Goal: Information Seeking & Learning: Learn about a topic

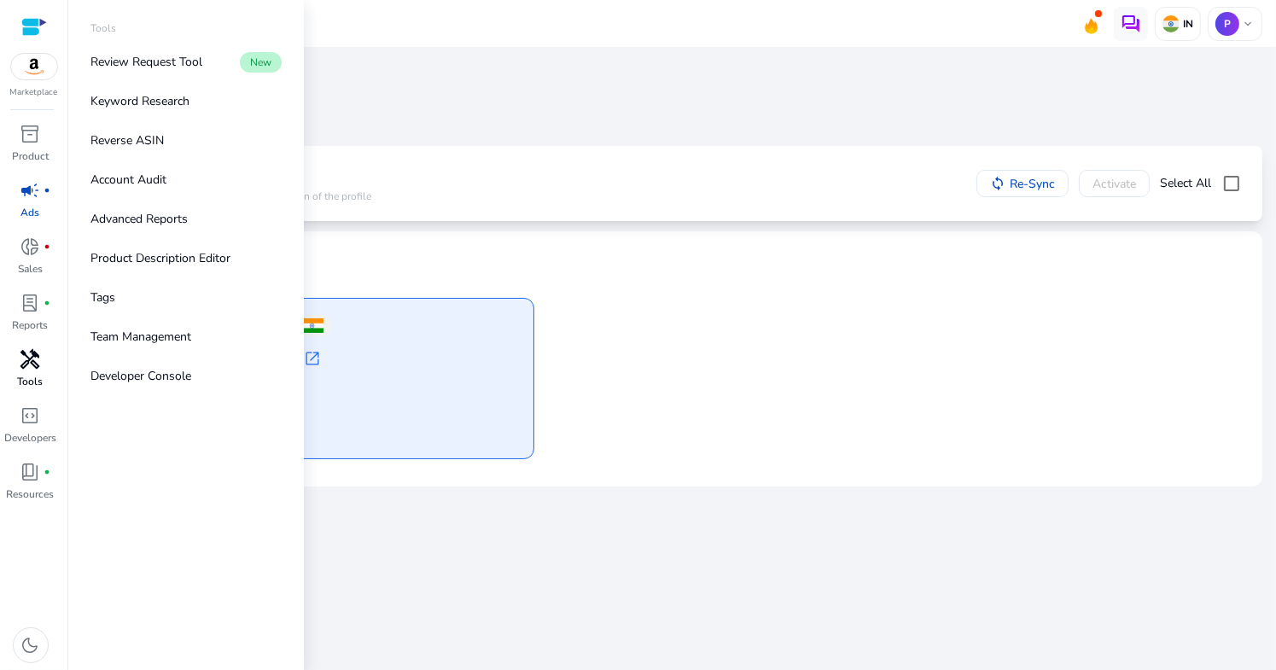
click at [35, 371] on div "handyman" at bounding box center [31, 359] width 48 height 27
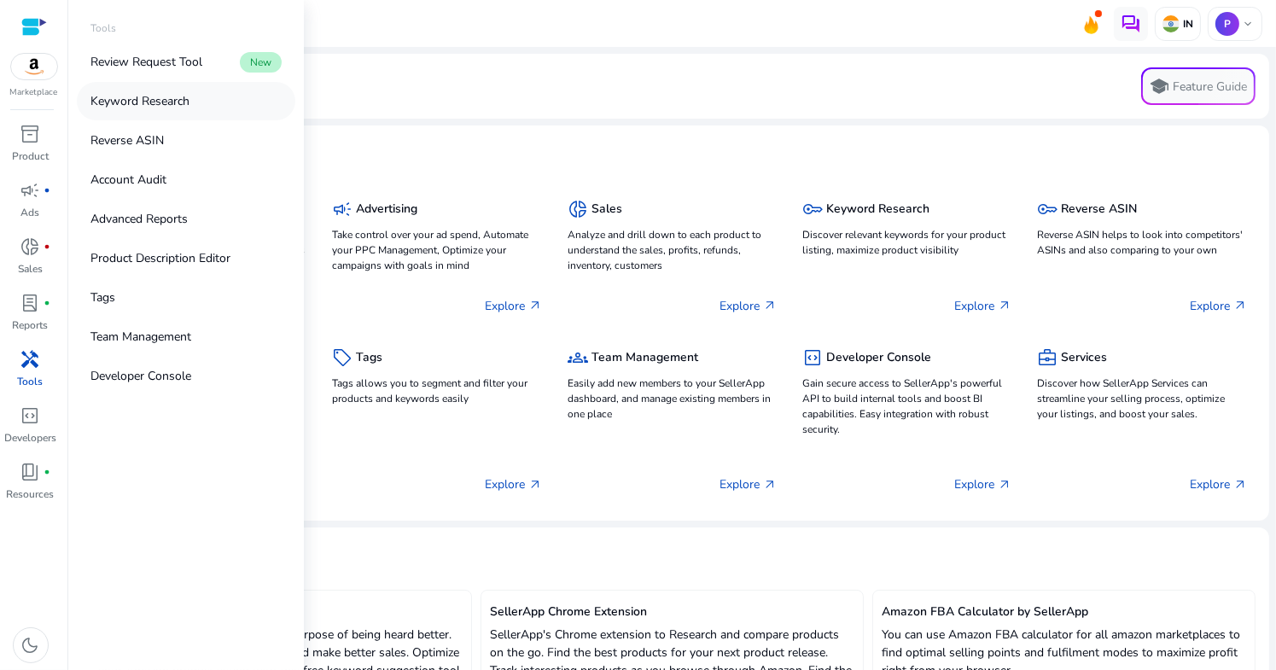
click at [202, 108] on link "Keyword Research" at bounding box center [186, 101] width 219 height 38
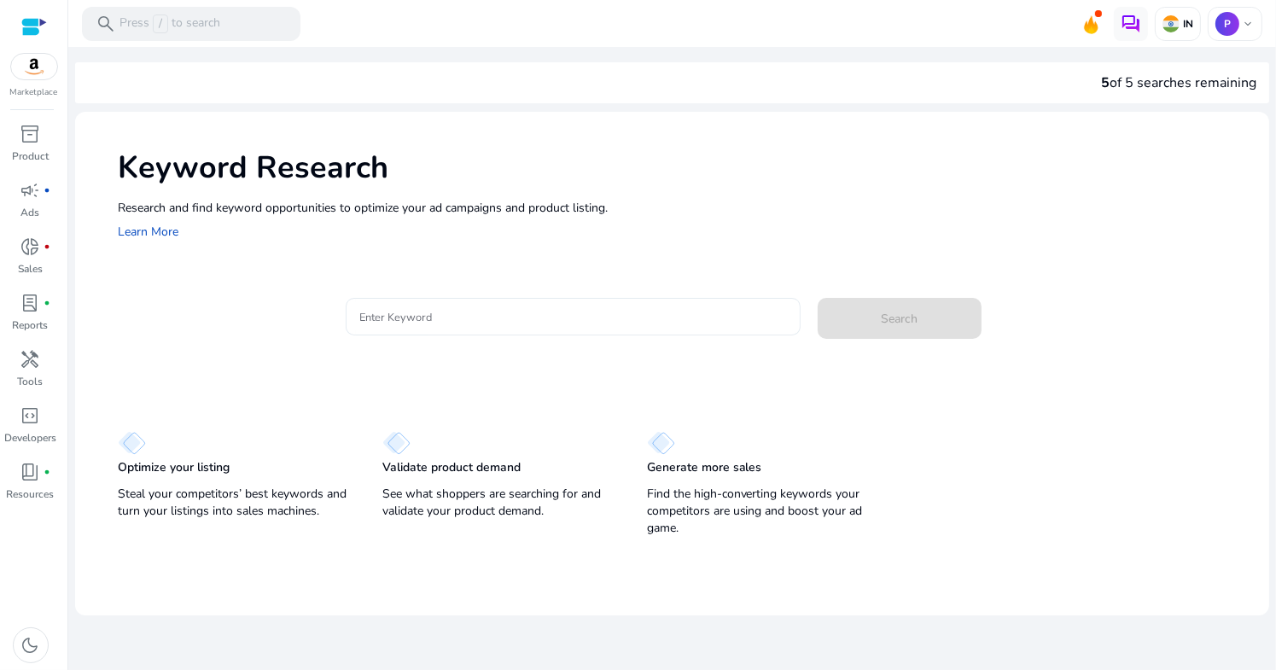
click at [712, 324] on input "Enter Keyword" at bounding box center [573, 316] width 428 height 19
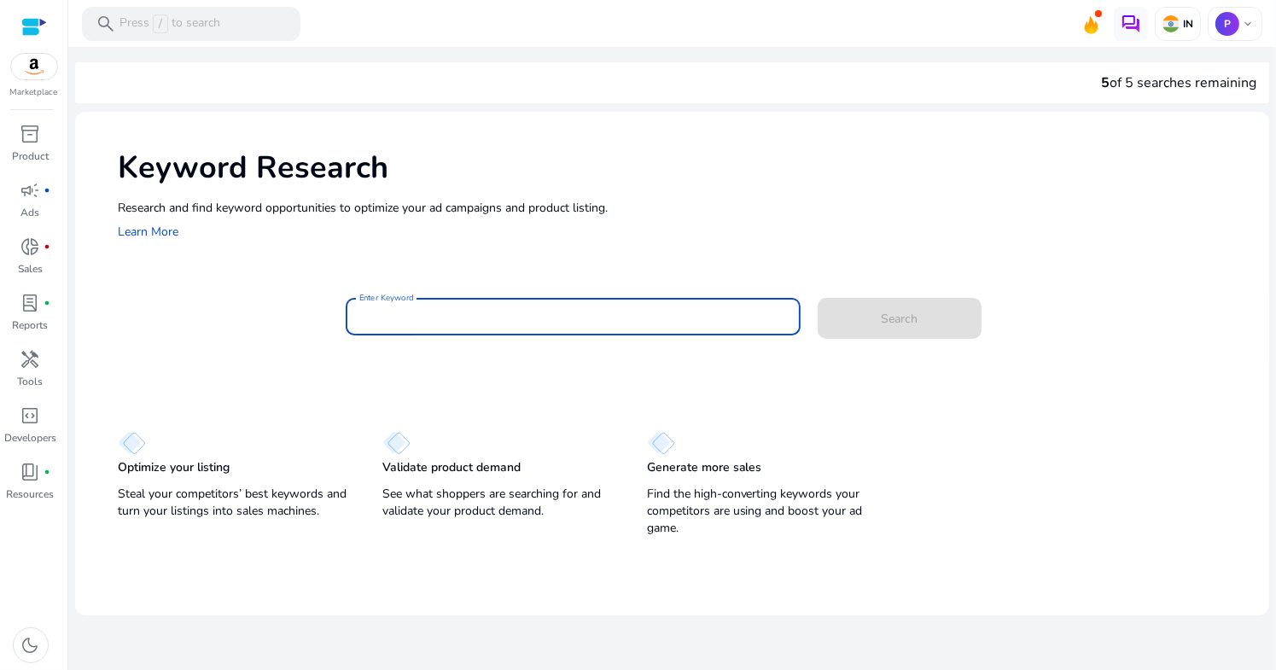
click at [547, 312] on input "Enter Keyword" at bounding box center [573, 316] width 428 height 19
type input "*"
type input "**********"
click at [818, 298] on button "Search" at bounding box center [900, 318] width 164 height 41
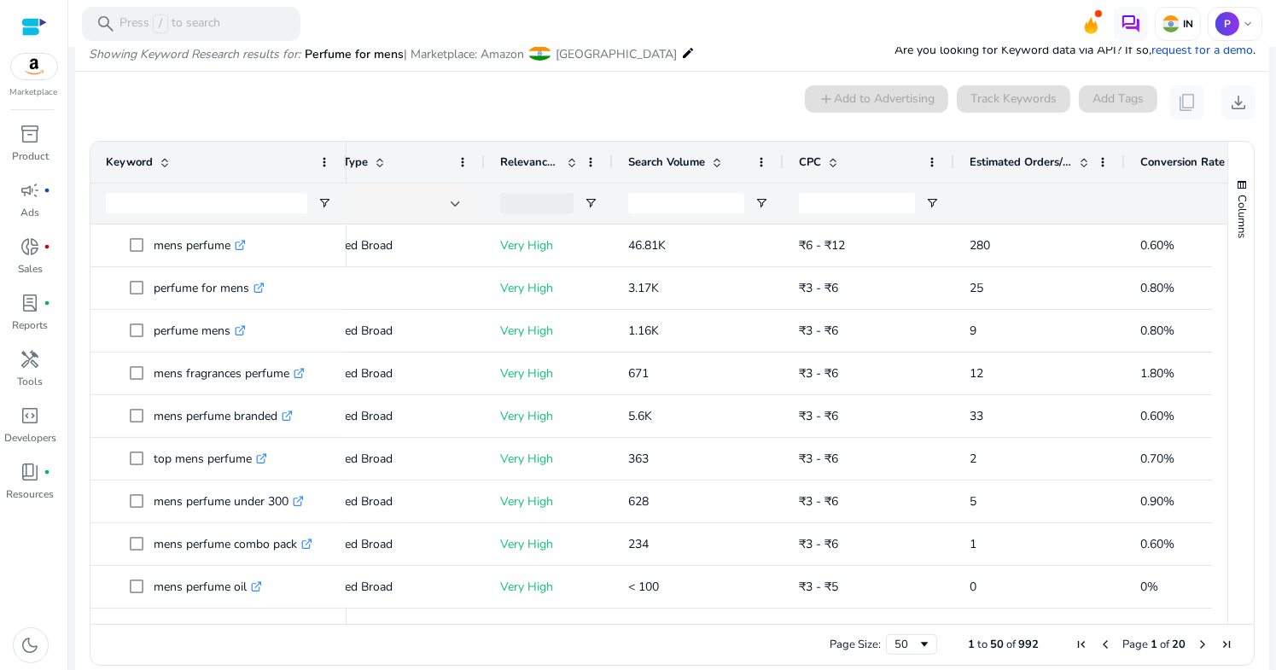
scroll to position [0, 288]
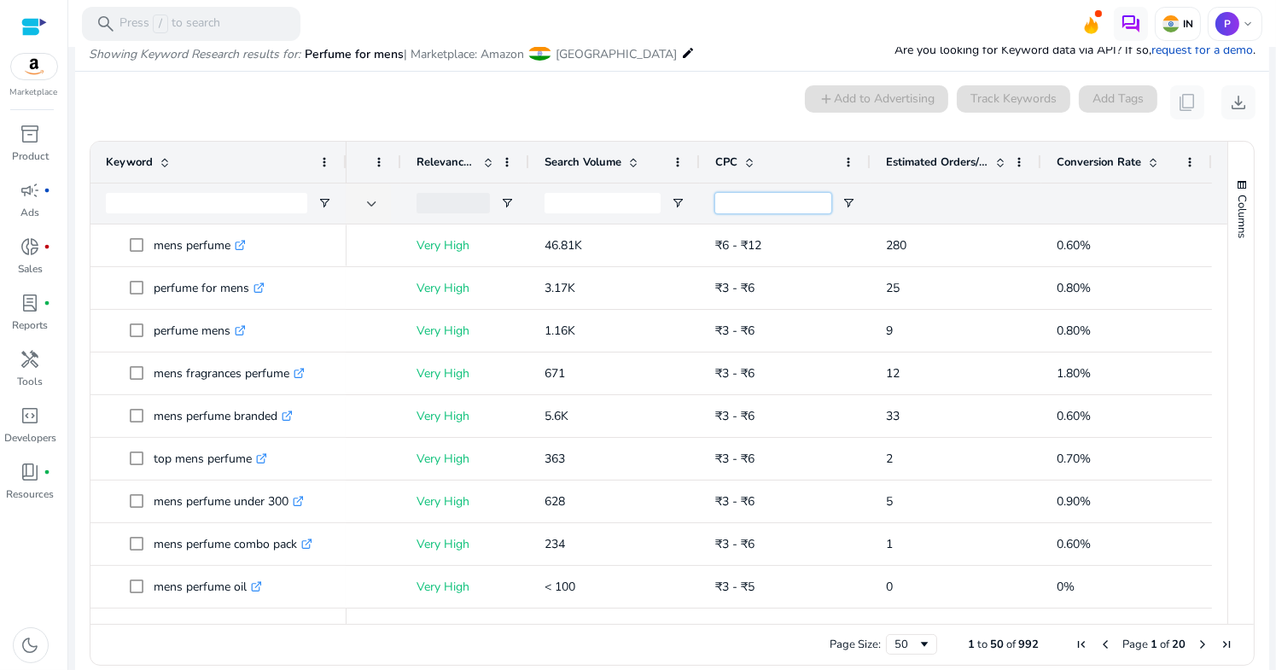
click at [742, 206] on input "CPC Filter Input" at bounding box center [773, 203] width 116 height 20
click at [802, 651] on div "Page Size: 50 1 to 50 of 992 Page 1 of 20" at bounding box center [671, 644] width 1163 height 41
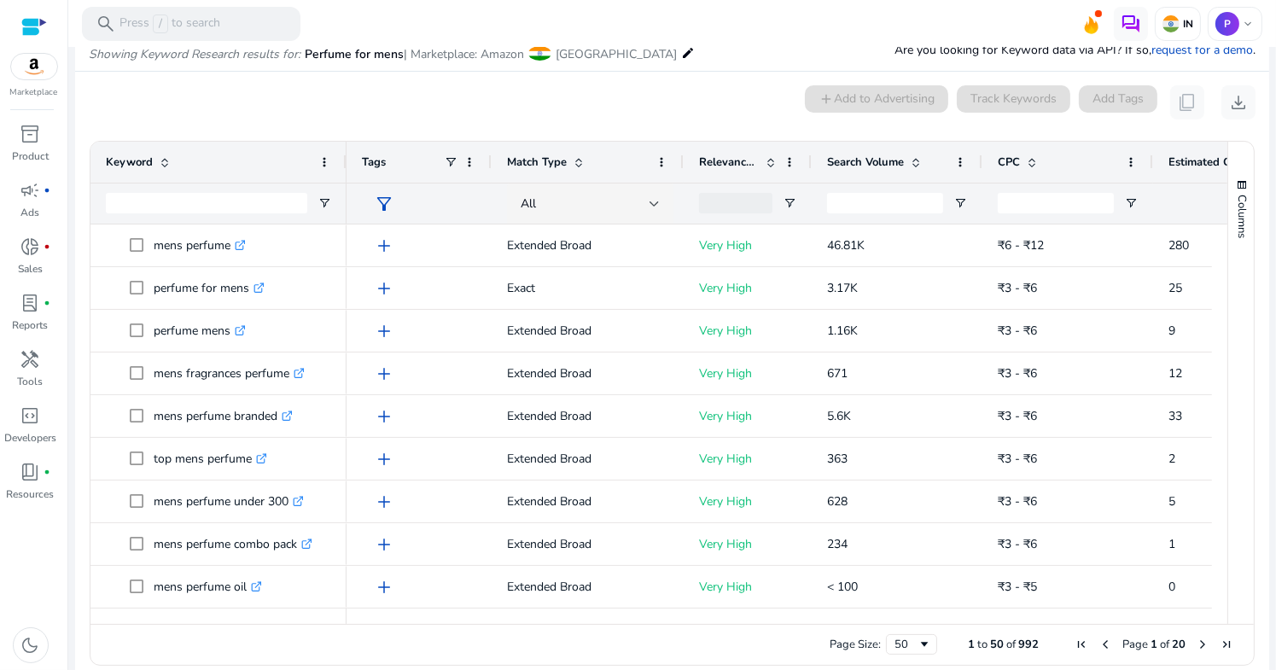
scroll to position [0, 272]
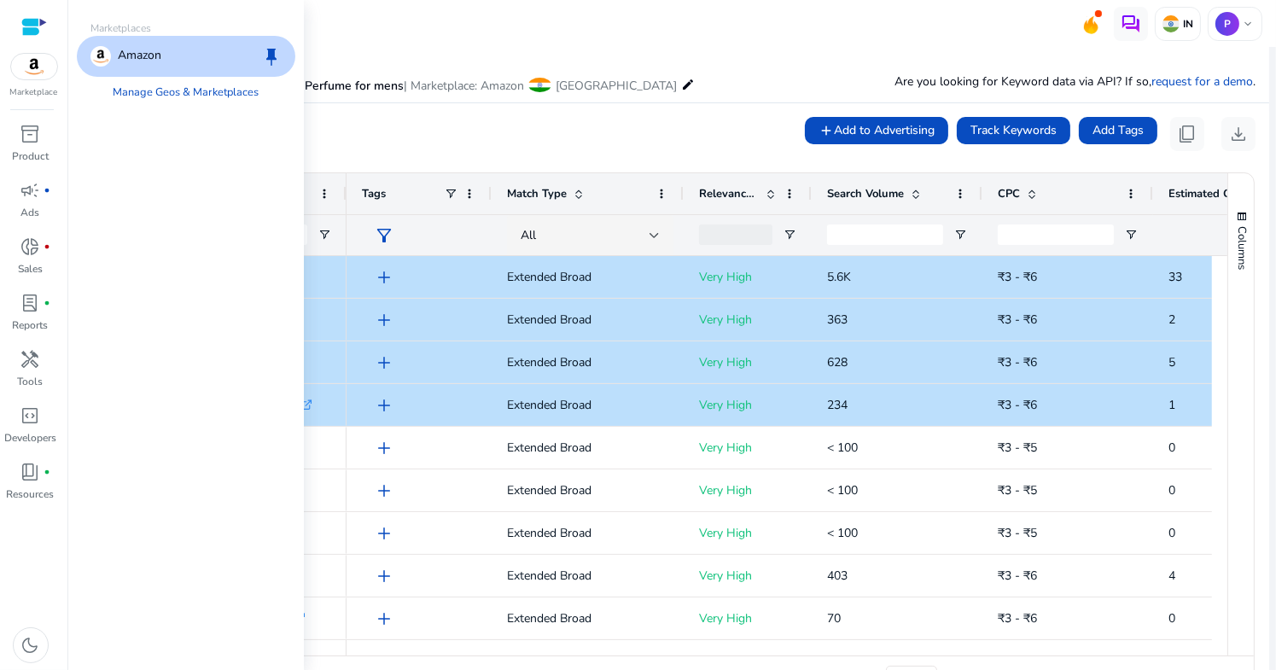
click at [43, 18] on div at bounding box center [34, 27] width 26 height 20
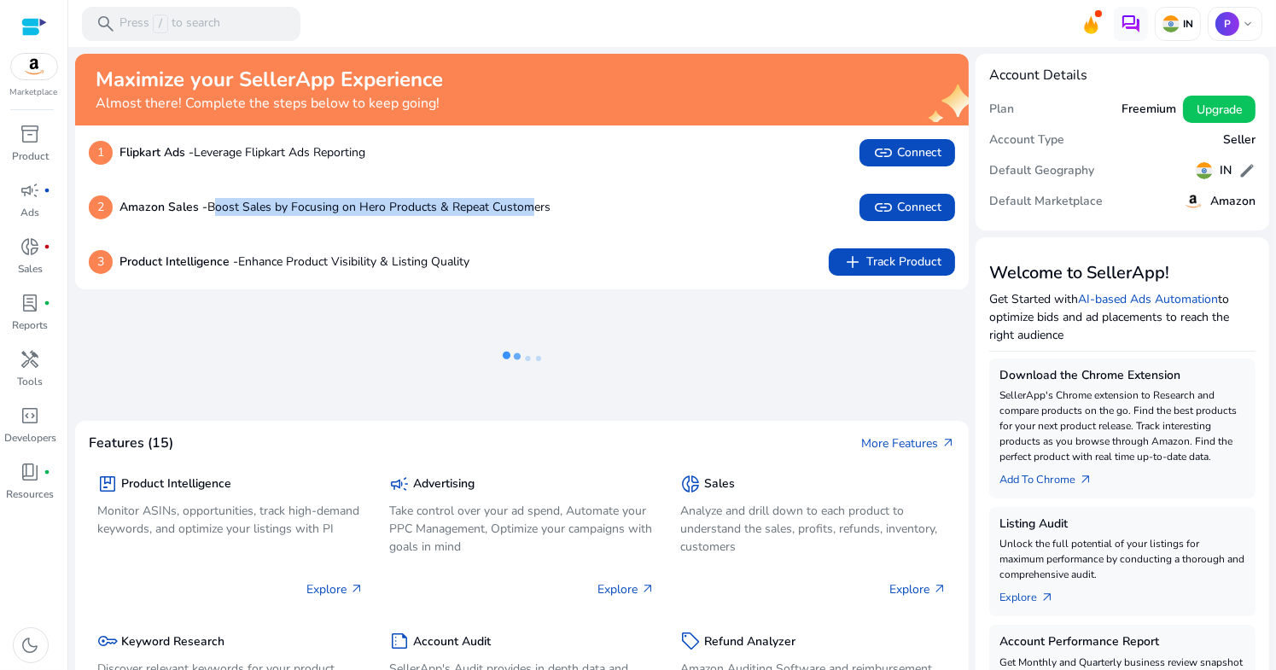
drag, startPoint x: 213, startPoint y: 209, endPoint x: 533, endPoint y: 210, distance: 320.9
click at [533, 210] on p "Amazon Sales - Boost Sales by Focusing on Hero Products & Repeat Customers" at bounding box center [334, 207] width 431 height 18
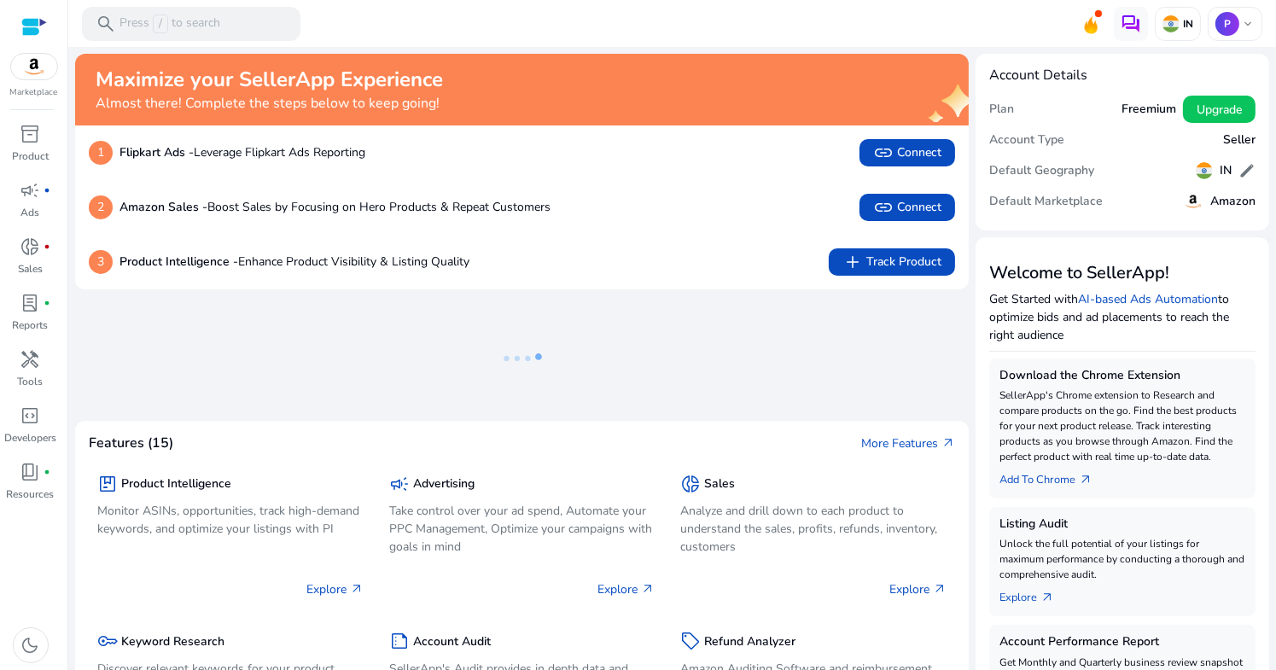
click at [545, 210] on p "Amazon Sales - Boost Sales by Focusing on Hero Products & Repeat Customers" at bounding box center [334, 207] width 431 height 18
click at [931, 200] on span "link Connect" at bounding box center [907, 207] width 68 height 20
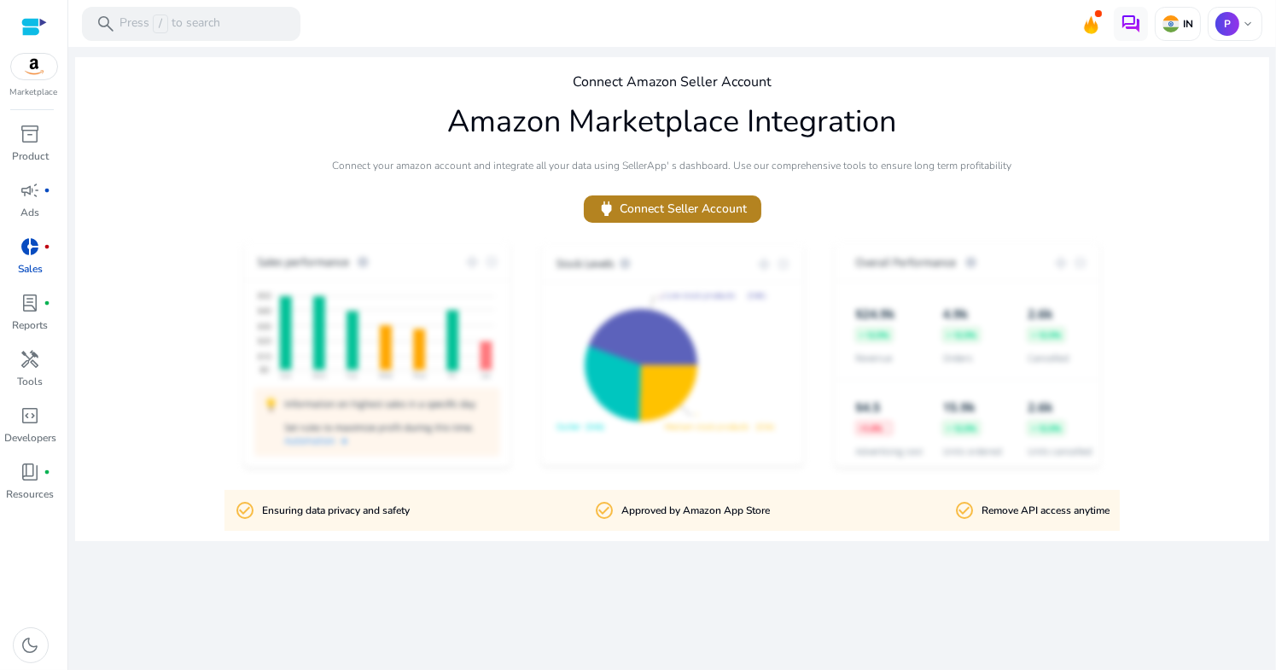
click at [679, 203] on span "power Connect Seller Account" at bounding box center [672, 209] width 150 height 20
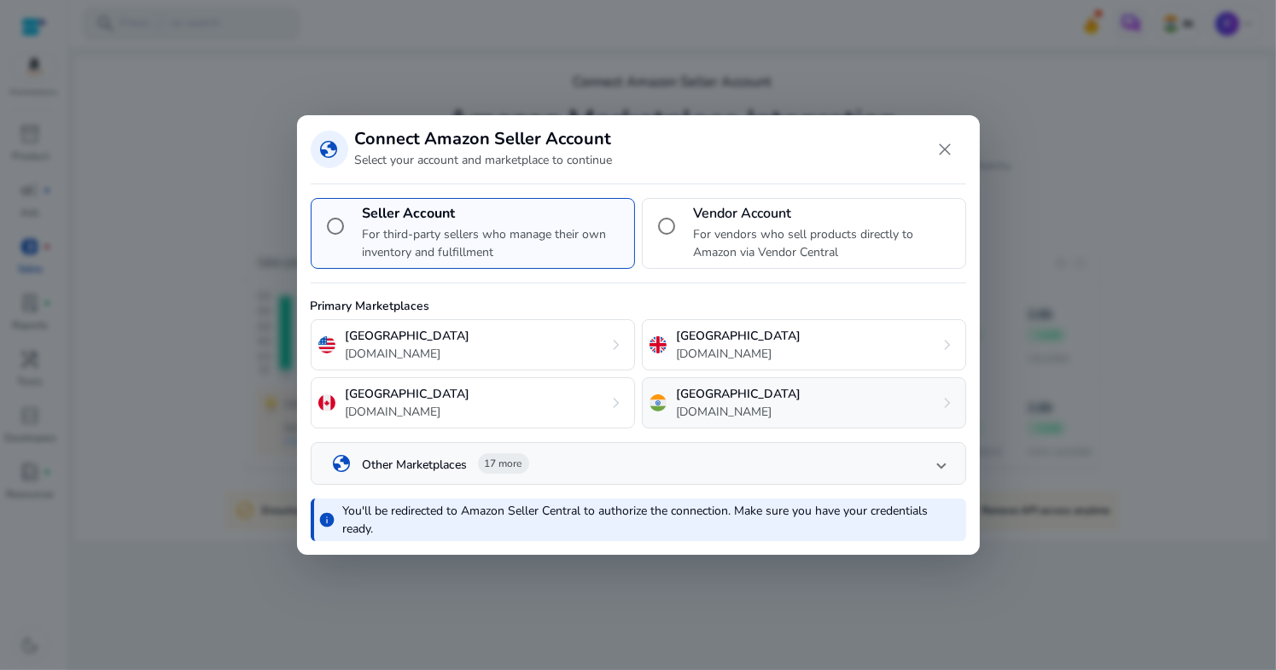
click at [752, 417] on div "India [DOMAIN_NAME] chevron_right" at bounding box center [804, 402] width 324 height 51
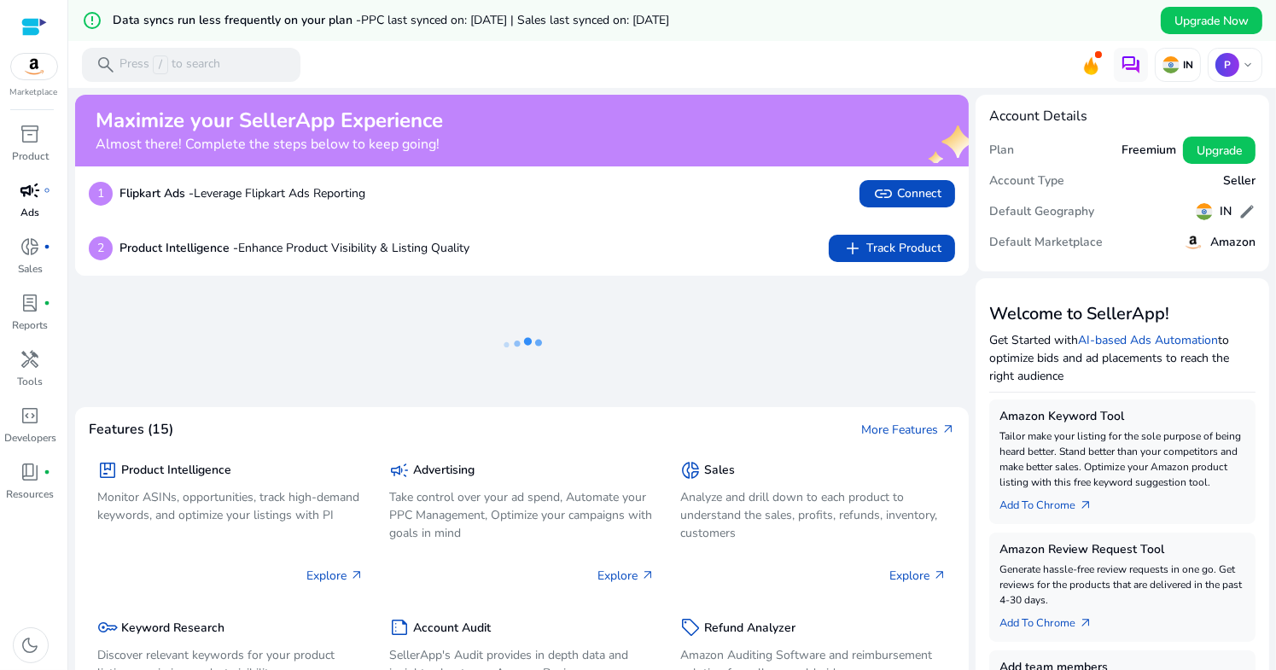
click at [50, 200] on link "campaign fiber_manual_record Ads" at bounding box center [30, 205] width 61 height 56
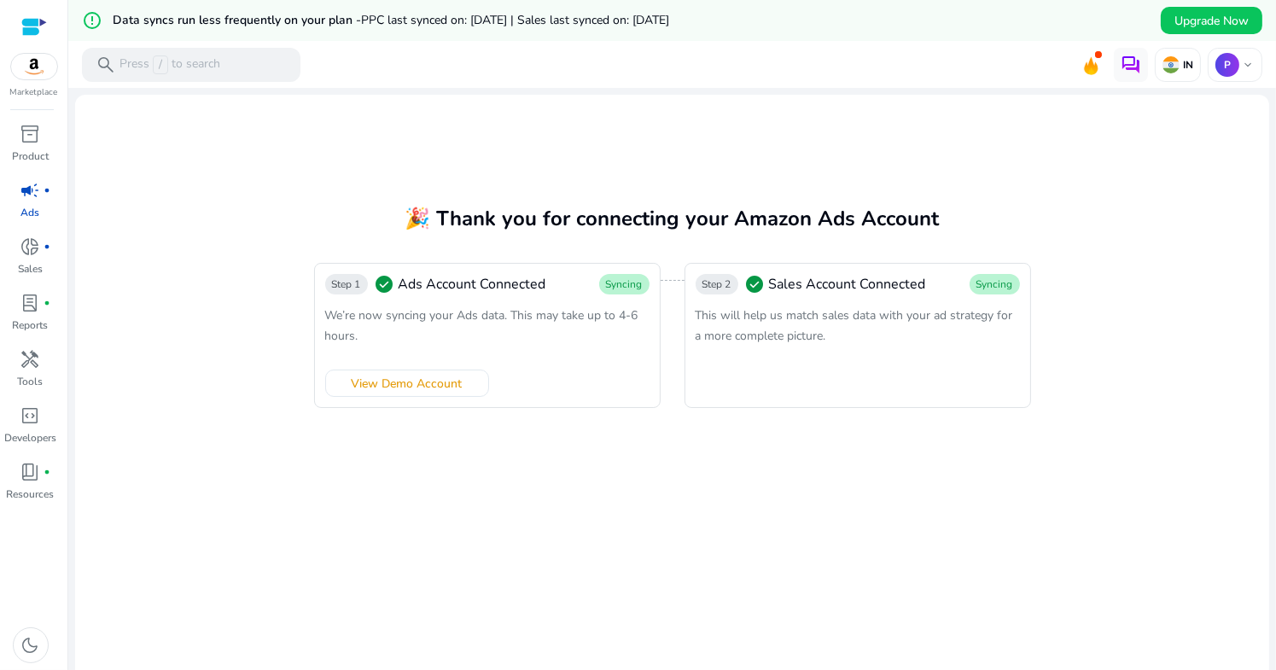
click at [900, 323] on span "This will help us match sales data with your ad strategy for a more complete pi…" at bounding box center [855, 325] width 318 height 37
drag, startPoint x: 776, startPoint y: 288, endPoint x: 911, endPoint y: 294, distance: 135.0
click at [911, 294] on div "Step 2 check_circle Sales Account Connected Syncing This will help us match sal…" at bounding box center [858, 335] width 347 height 145
click at [887, 363] on div "Step 2 check_circle Sales Account Connected Syncing This will help us match sal…" at bounding box center [858, 335] width 347 height 145
drag, startPoint x: 613, startPoint y: 284, endPoint x: 653, endPoint y: 284, distance: 40.1
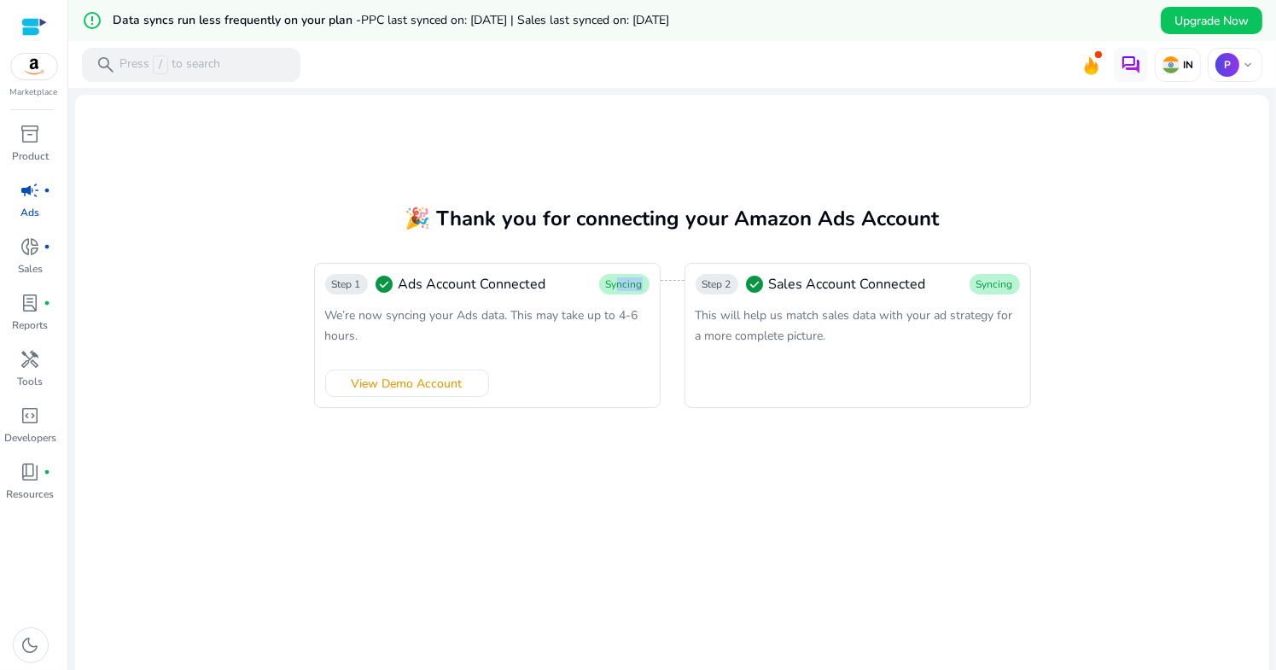
click at [653, 284] on div "Step 1 check_circle Ads Account Connected Syncing We’re now syncing your Ads da…" at bounding box center [487, 335] width 347 height 145
drag, startPoint x: 644, startPoint y: 322, endPoint x: 629, endPoint y: 318, distance: 14.9
click at [640, 321] on div "We’re now syncing your Ads data. This may take up to 4-6 hours." at bounding box center [487, 325] width 324 height 41
drag, startPoint x: 370, startPoint y: 320, endPoint x: 463, endPoint y: 323, distance: 94.0
click at [463, 323] on div "We’re now syncing your Ads data. This may take up to 4-6 hours." at bounding box center [487, 325] width 324 height 41
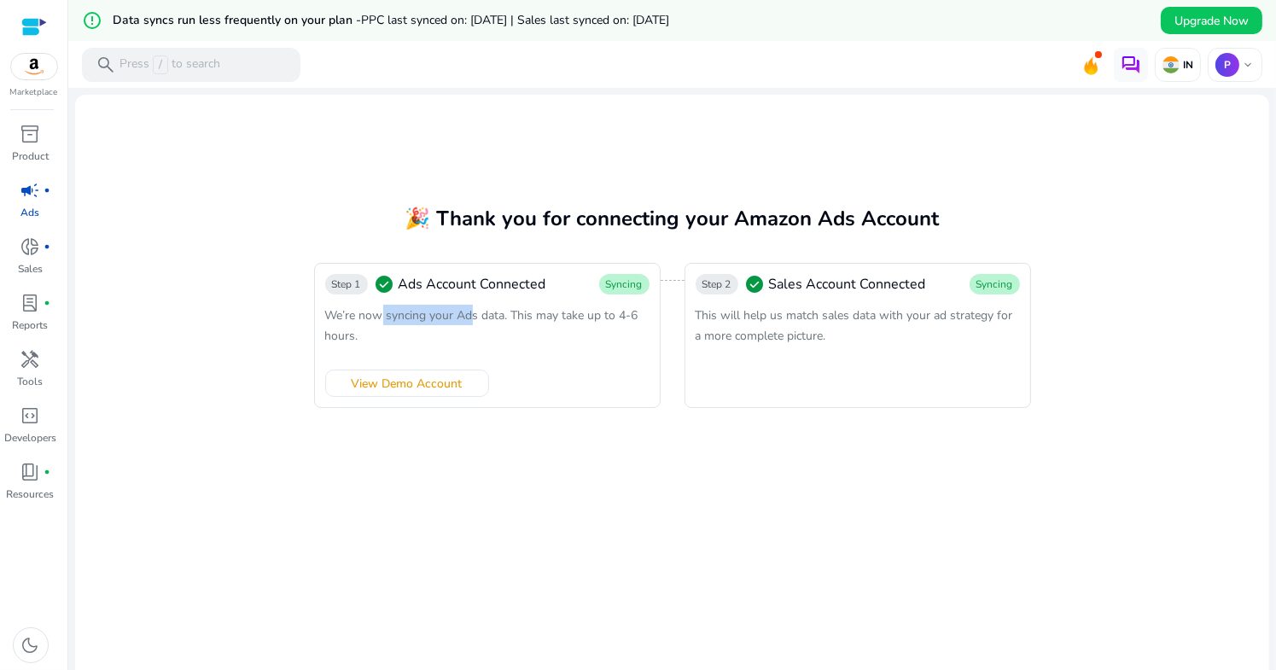
click at [463, 323] on div "We’re now syncing your Ads data. This may take up to 4-6 hours." at bounding box center [487, 325] width 324 height 41
drag, startPoint x: 394, startPoint y: 339, endPoint x: 319, endPoint y: 323, distance: 76.7
click at [319, 323] on div "Step 1 check_circle Ads Account Connected Syncing We’re now syncing your Ads da…" at bounding box center [487, 335] width 347 height 145
click at [407, 320] on span "We’re now syncing your Ads data. This may take up to 4-6 hours." at bounding box center [481, 325] width 313 height 37
drag, startPoint x: 690, startPoint y: 318, endPoint x: 887, endPoint y: 349, distance: 199.5
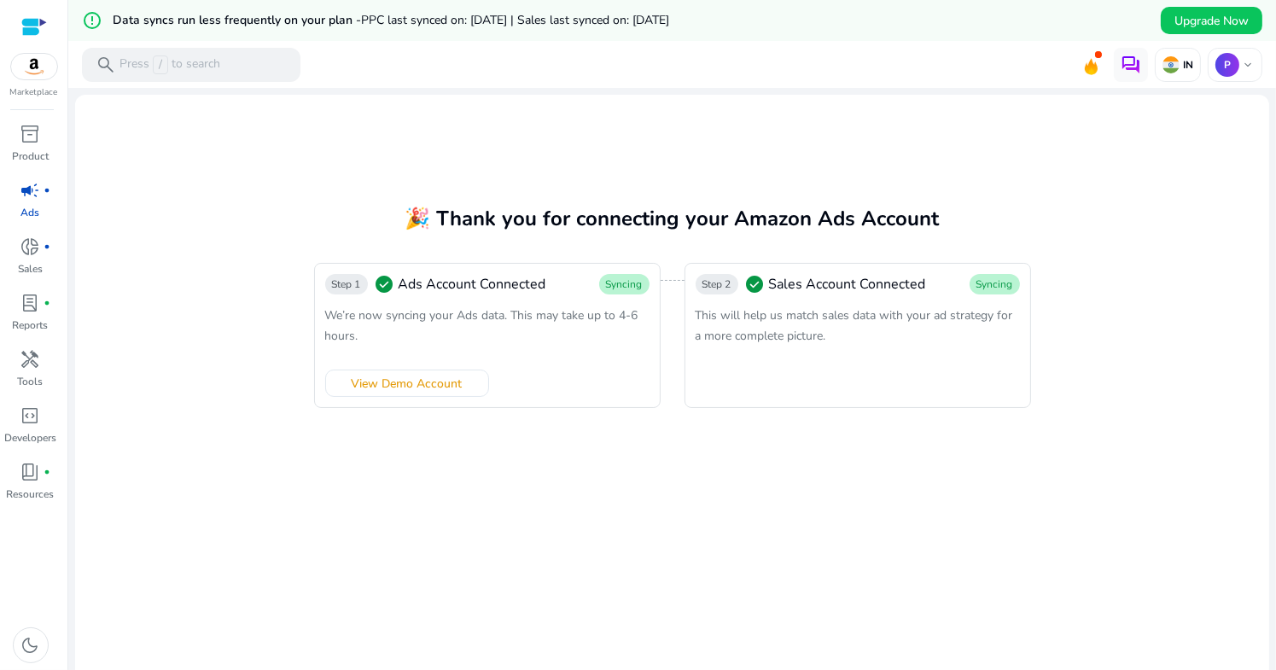
click at [887, 349] on div "Step 2 check_circle Sales Account Connected Syncing This will help us match sal…" at bounding box center [858, 335] width 347 height 145
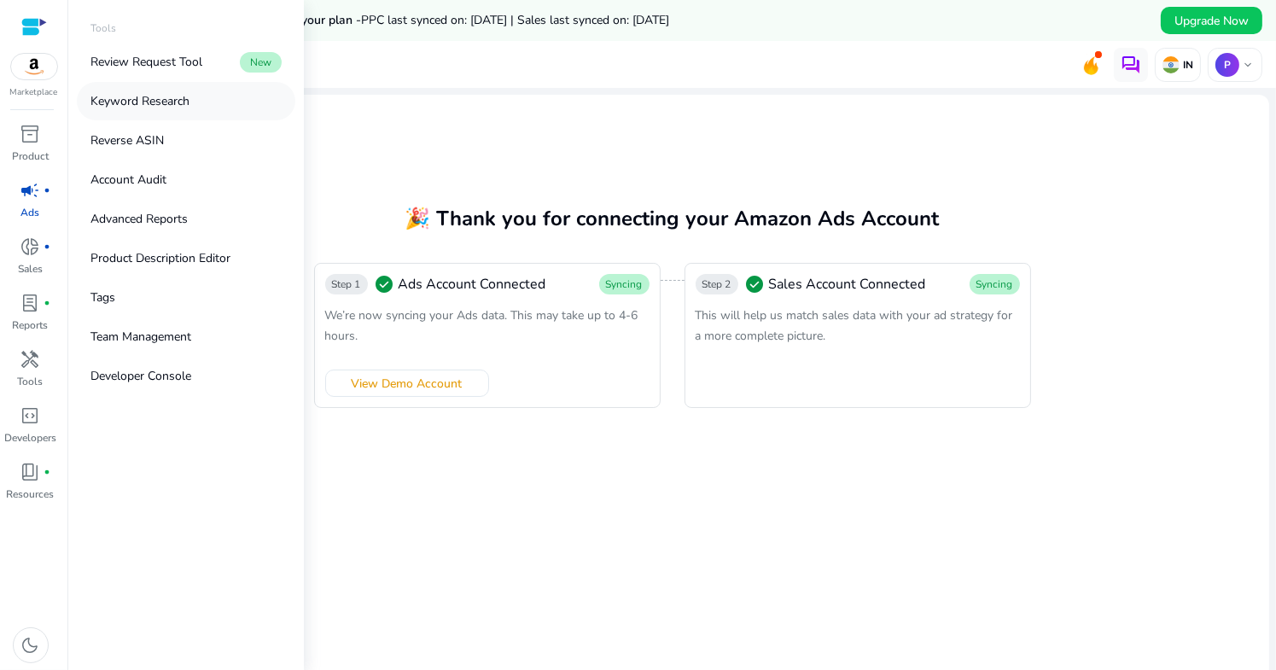
click at [158, 111] on link "Keyword Research" at bounding box center [186, 101] width 219 height 38
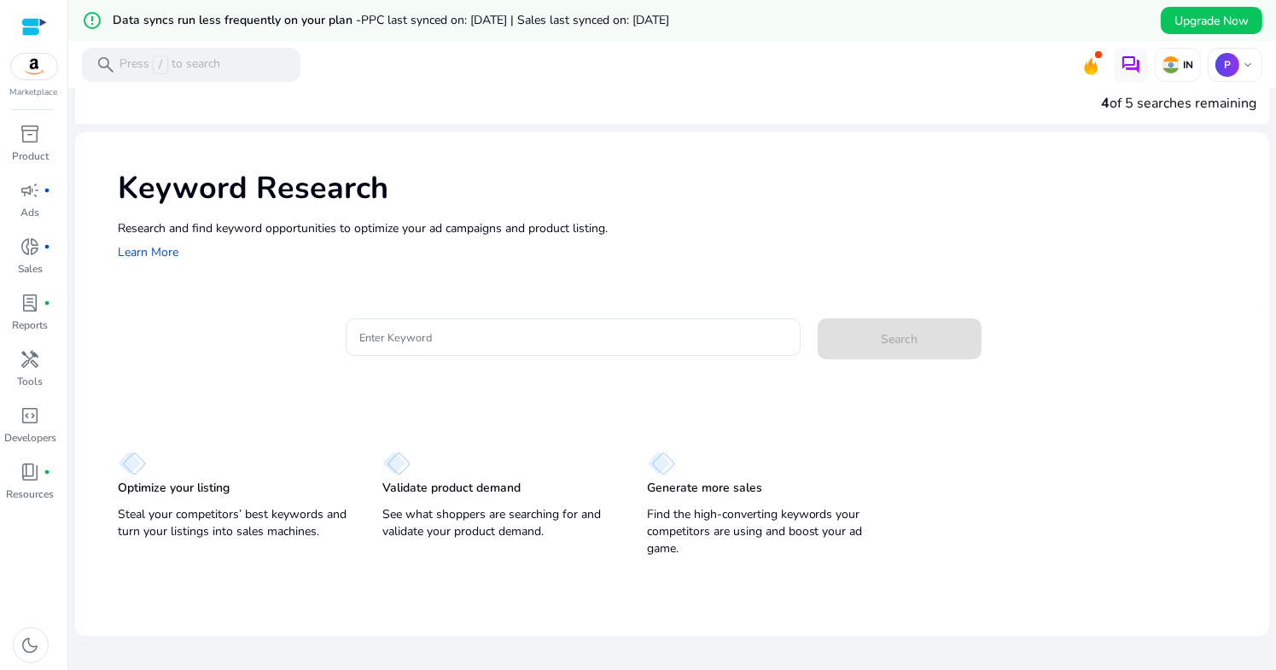
scroll to position [40, 0]
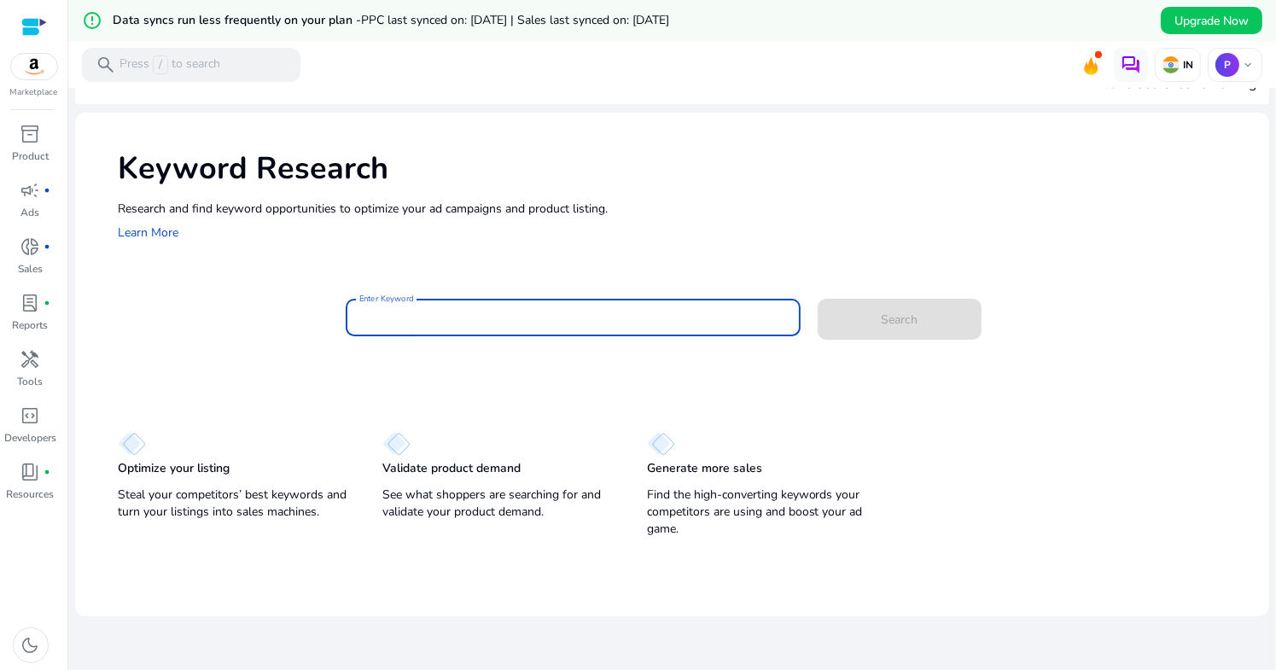
click at [486, 311] on input "Enter Keyword" at bounding box center [573, 317] width 428 height 19
paste input "**********"
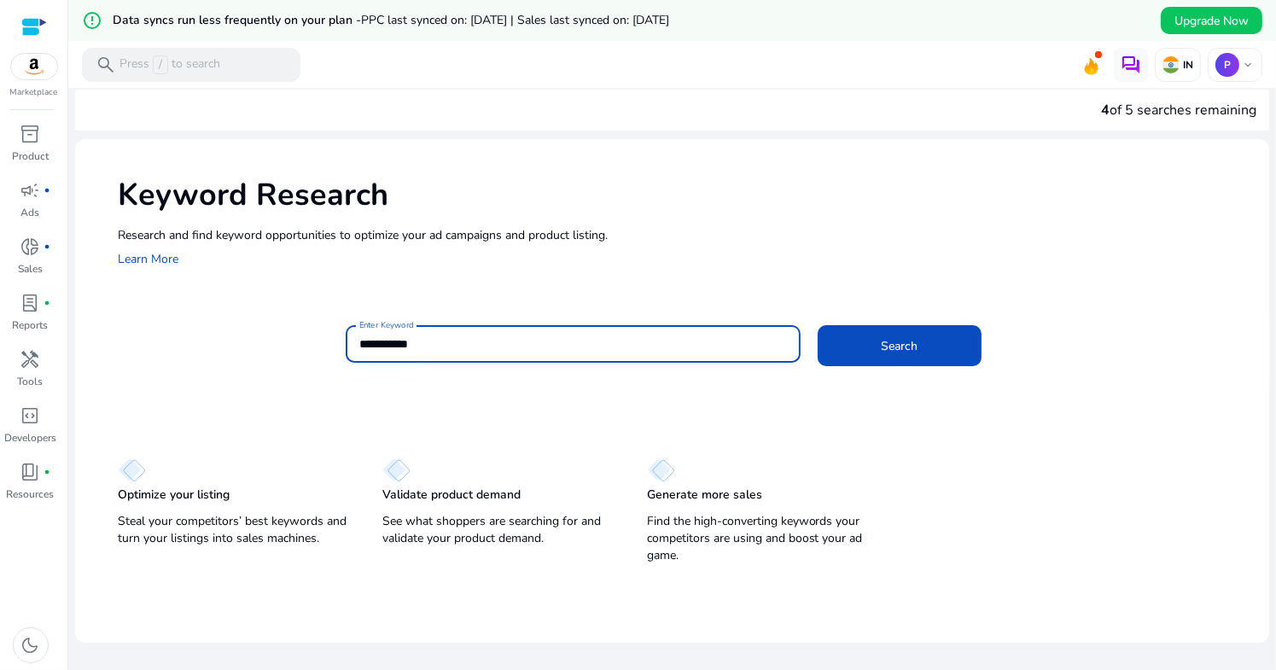
scroll to position [0, 0]
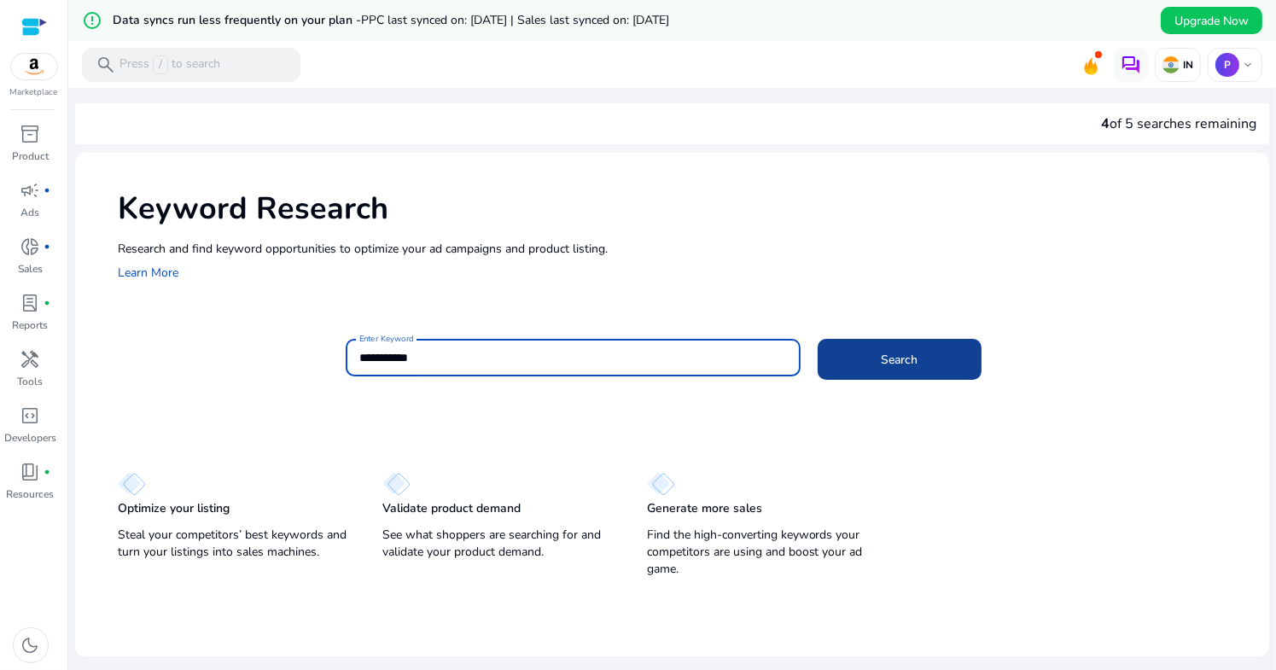
type input "**********"
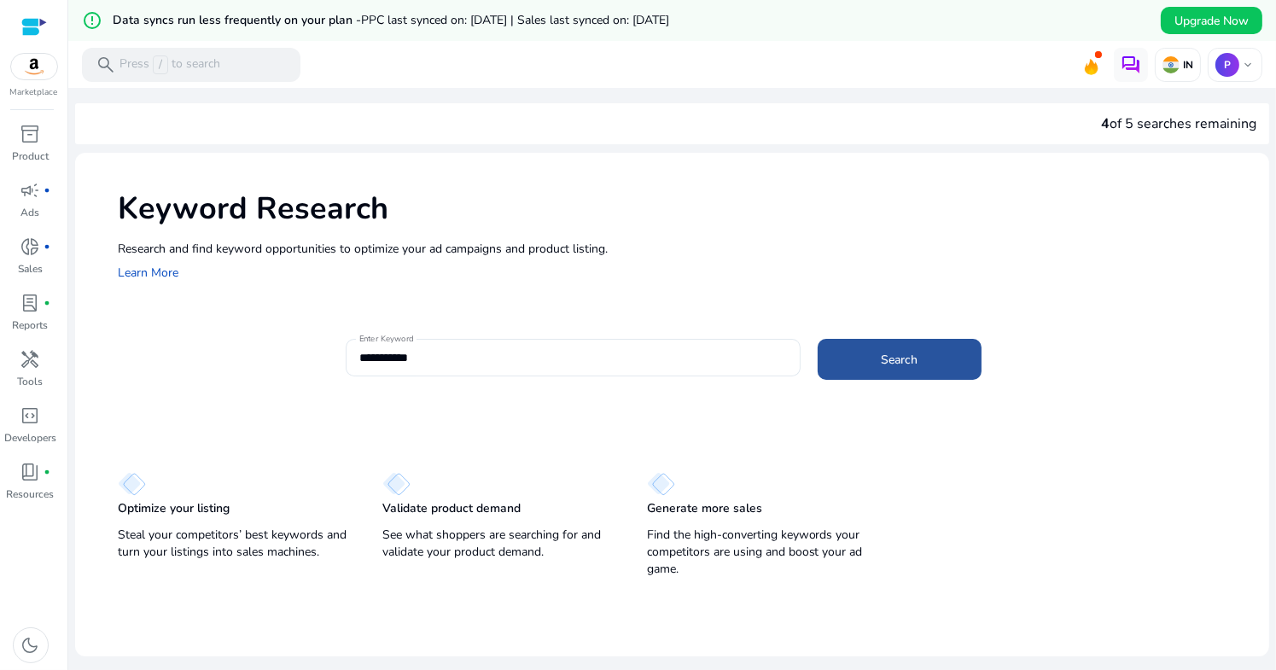
click at [929, 370] on span at bounding box center [900, 359] width 164 height 41
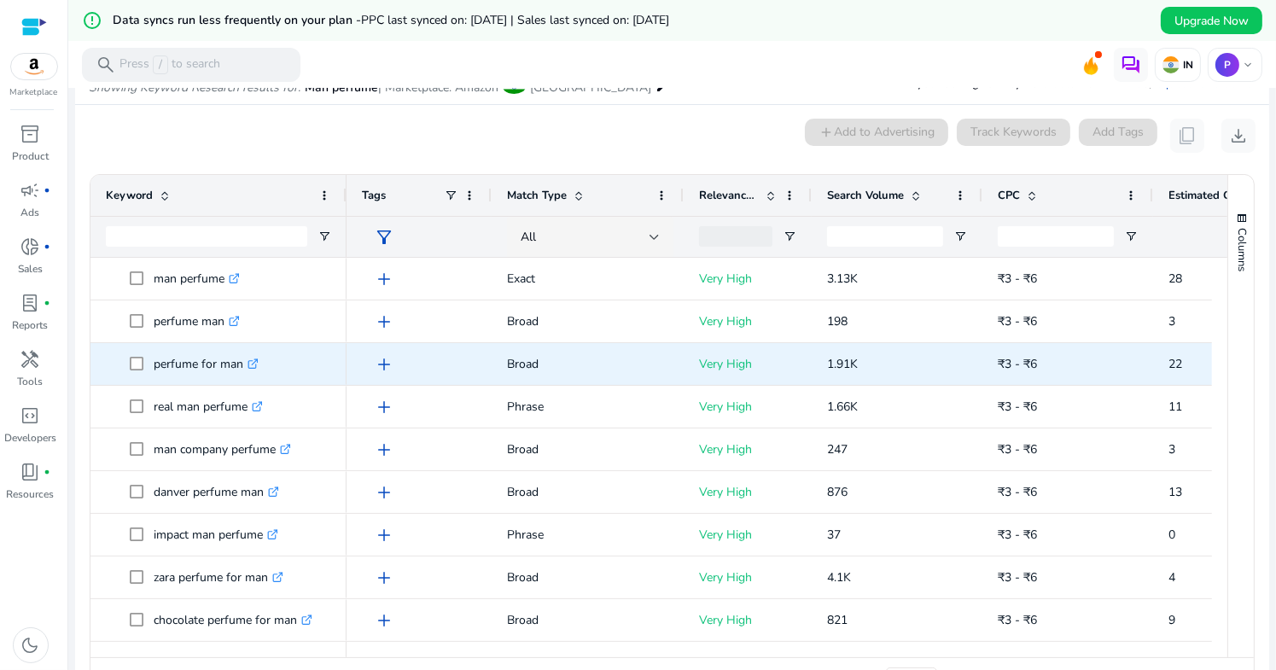
scroll to position [244, 0]
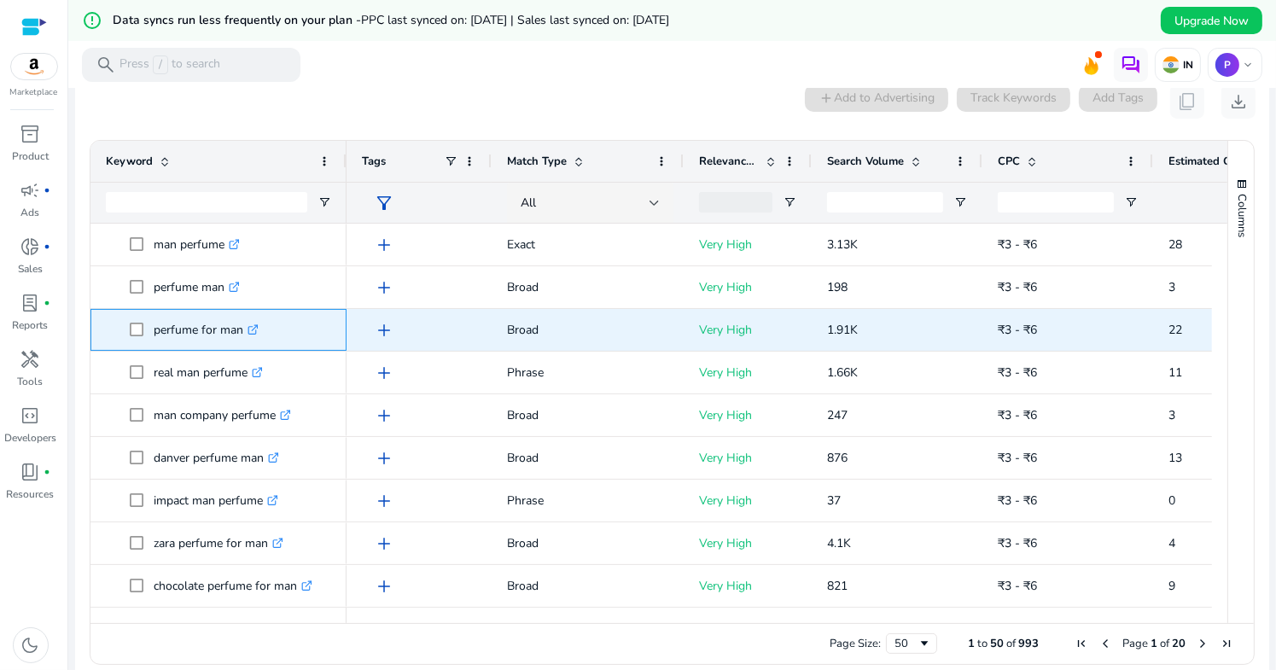
drag, startPoint x: 153, startPoint y: 335, endPoint x: 239, endPoint y: 335, distance: 86.2
click at [239, 335] on p "perfume for man .st0{fill:#2c8af8}" at bounding box center [206, 329] width 105 height 35
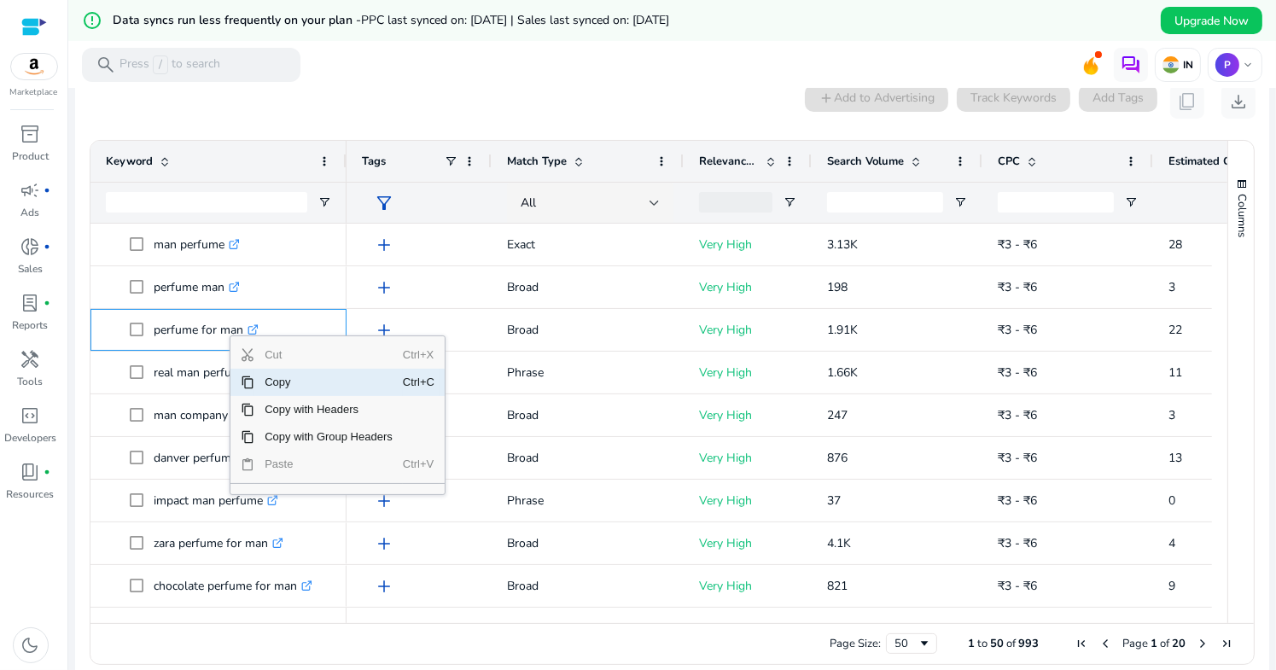
click at [251, 382] on span "Context Menu" at bounding box center [248, 383] width 14 height 14
